Goal: Navigation & Orientation: Find specific page/section

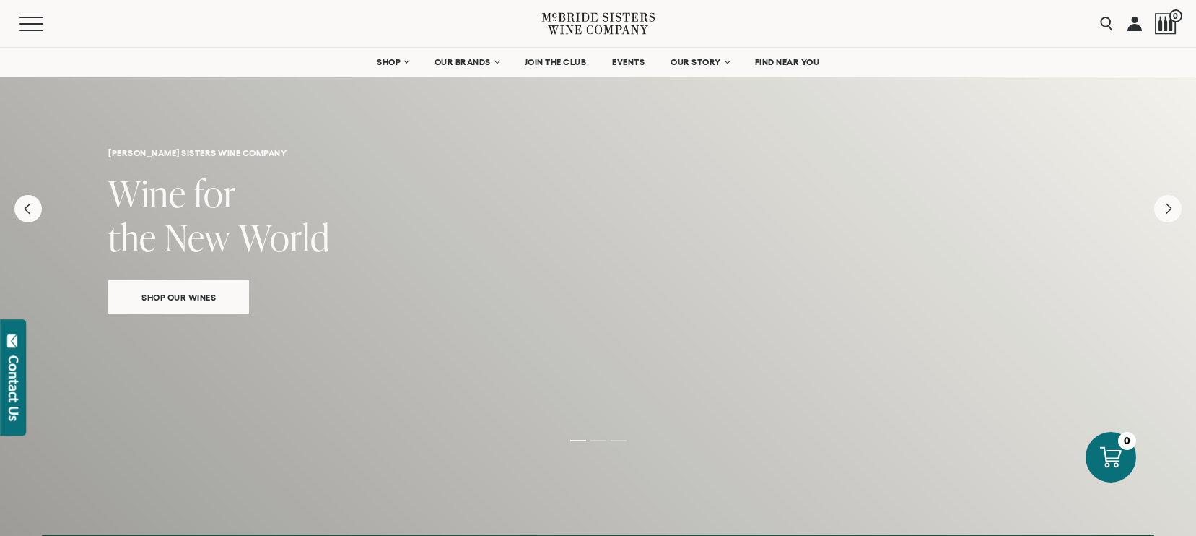
scroll to position [51, 0]
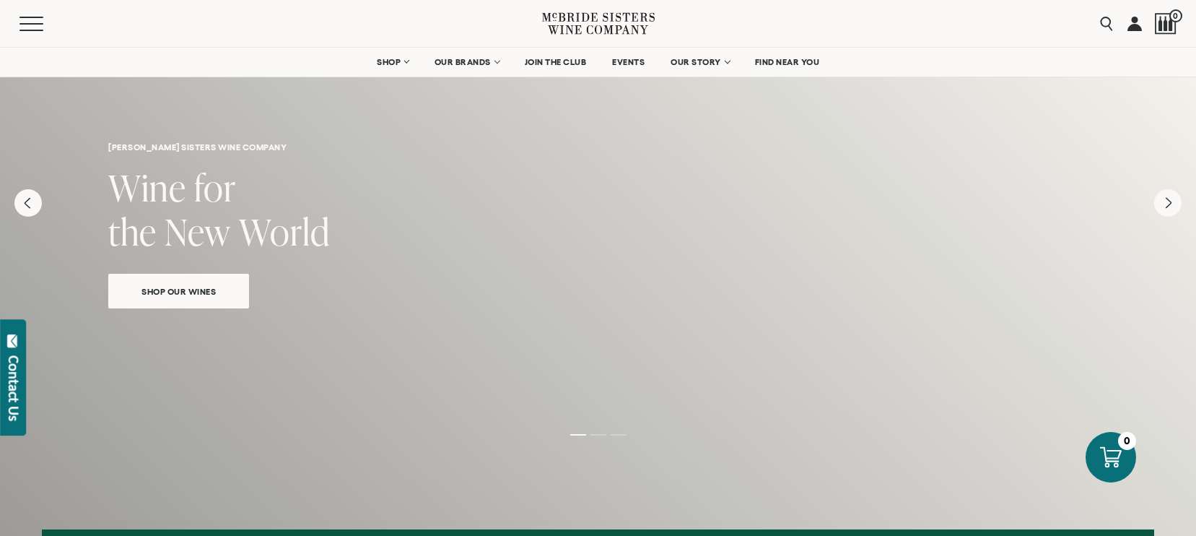
click at [163, 301] on link "Shop Our Wines" at bounding box center [178, 291] width 141 height 35
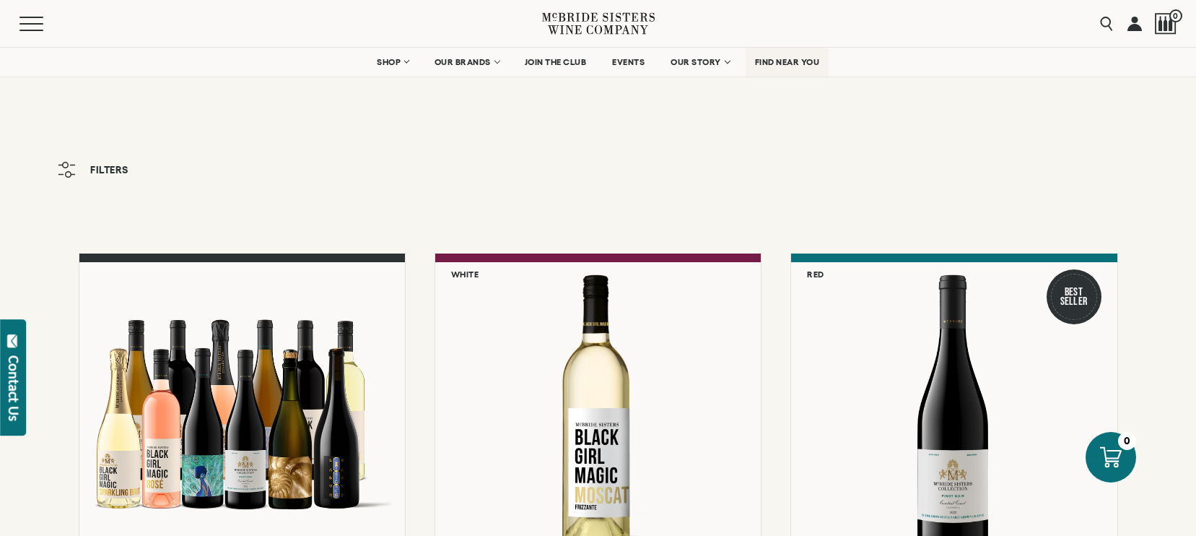
click at [774, 66] on span "FIND NEAR YOU" at bounding box center [787, 62] width 65 height 10
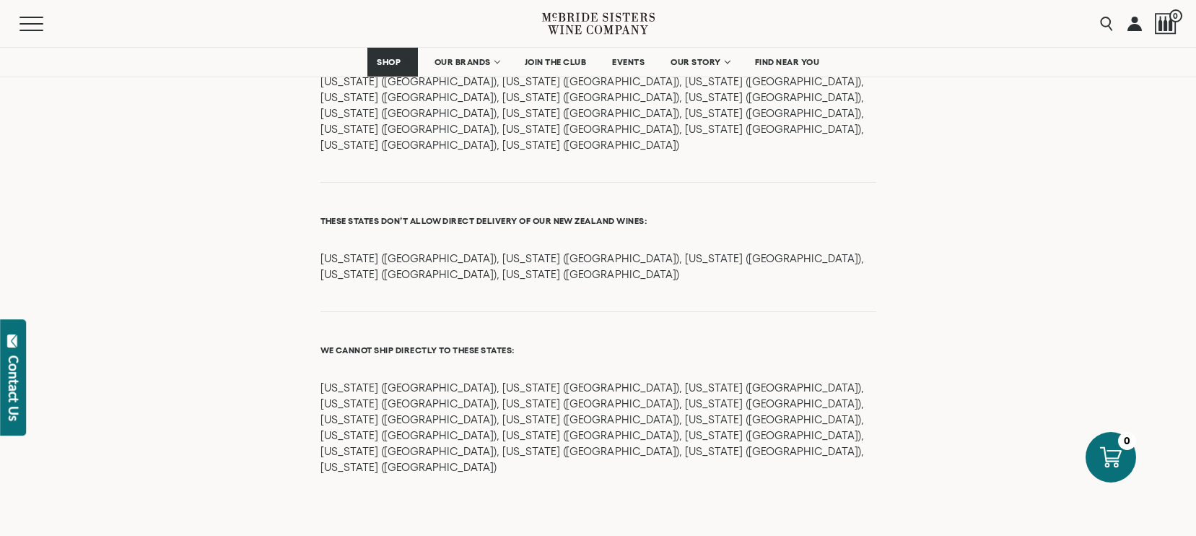
scroll to position [1829, 0]
